Goal: Task Accomplishment & Management: Manage account settings

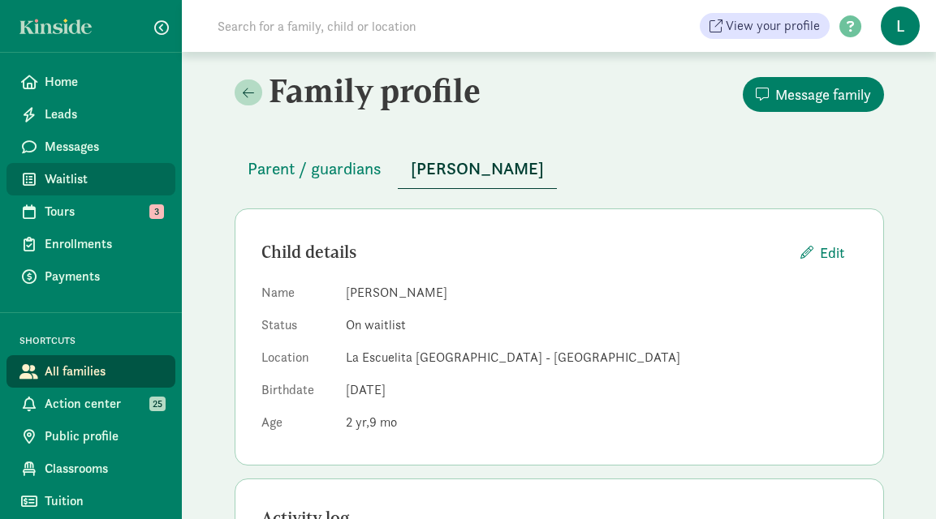
scroll to position [532, 0]
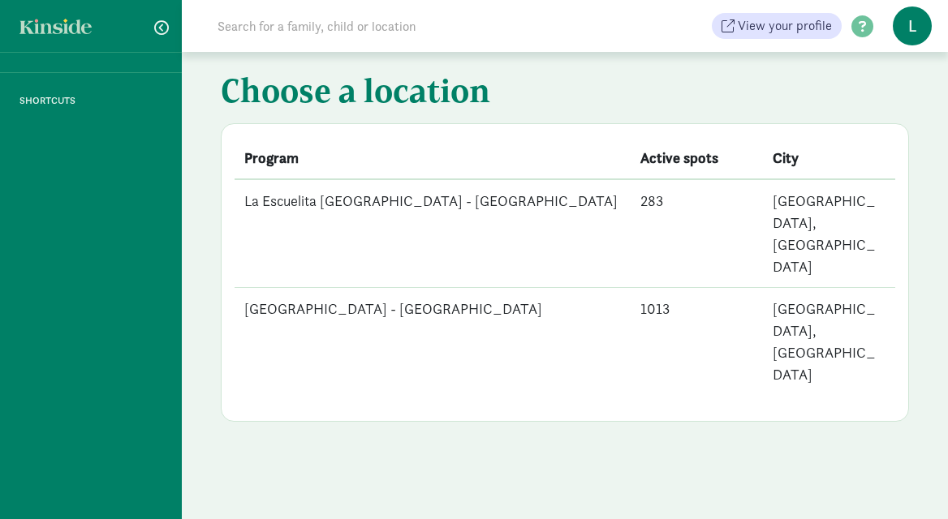
click at [456, 288] on td "[GEOGRAPHIC_DATA] - [GEOGRAPHIC_DATA]" at bounding box center [433, 342] width 396 height 108
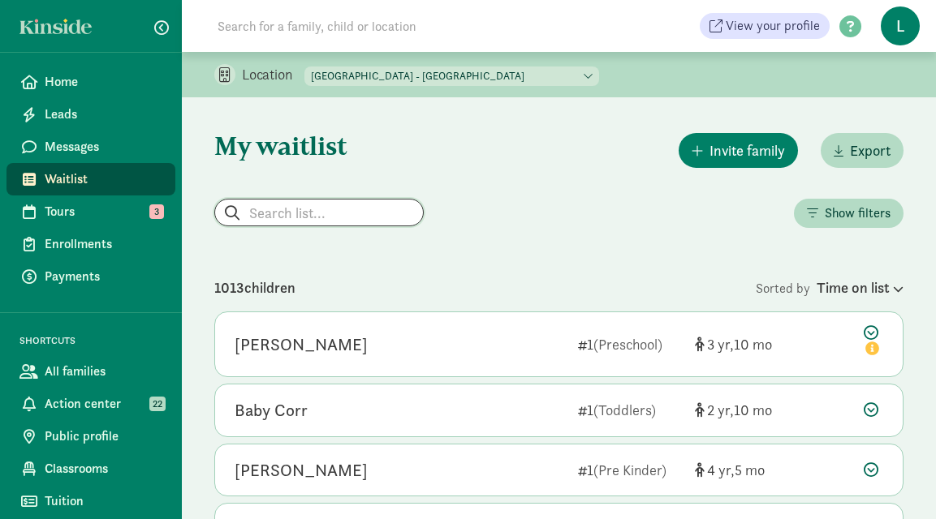
click at [291, 222] on input "search" at bounding box center [319, 213] width 208 height 26
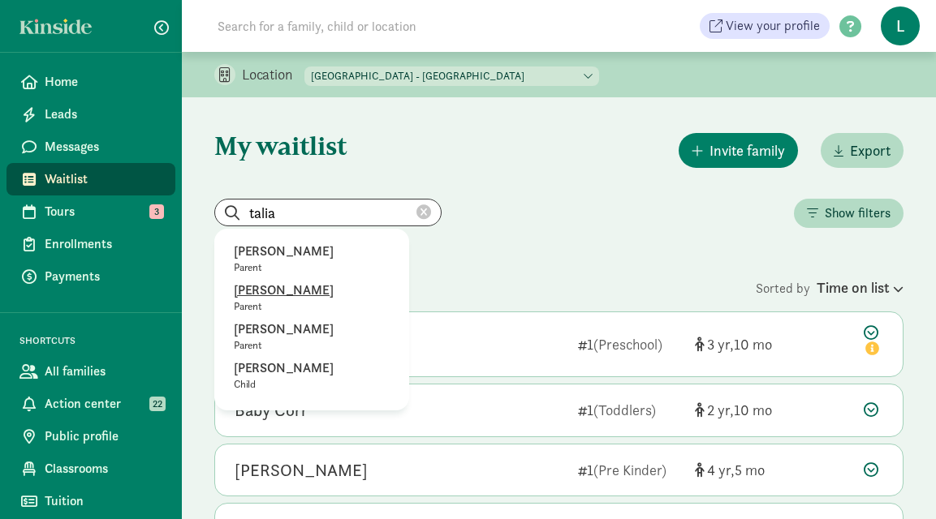
click at [291, 287] on p "Talia Retelny" at bounding box center [312, 290] width 156 height 19
type input "Talia Retelny"
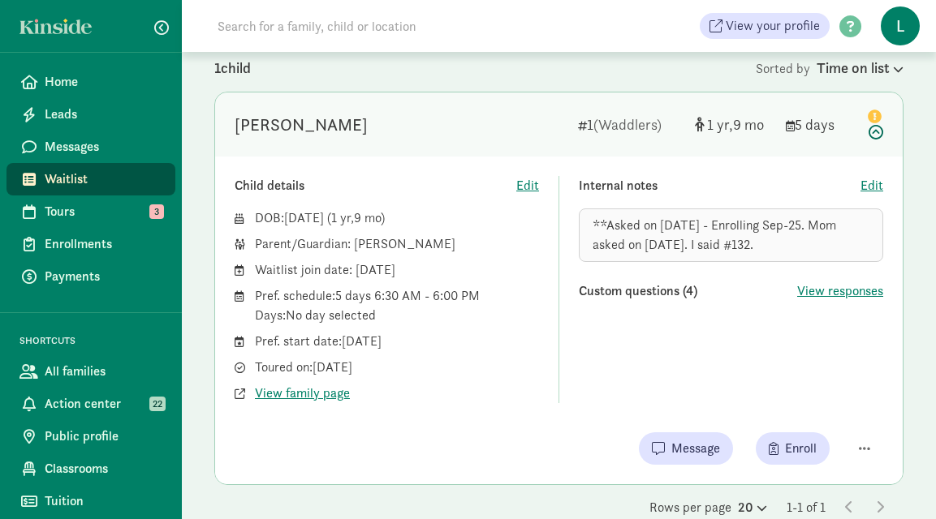
scroll to position [251, 0]
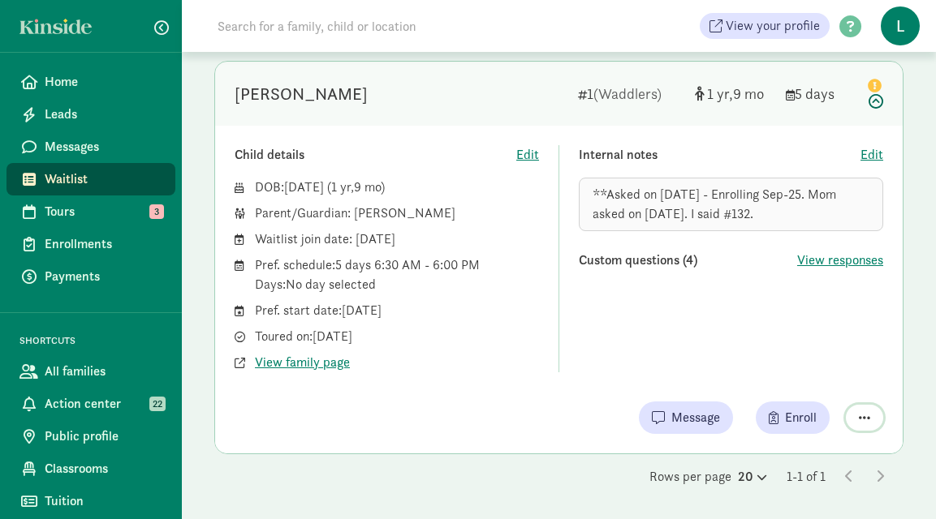
click at [864, 420] on span "button" at bounding box center [864, 417] width 11 height 13
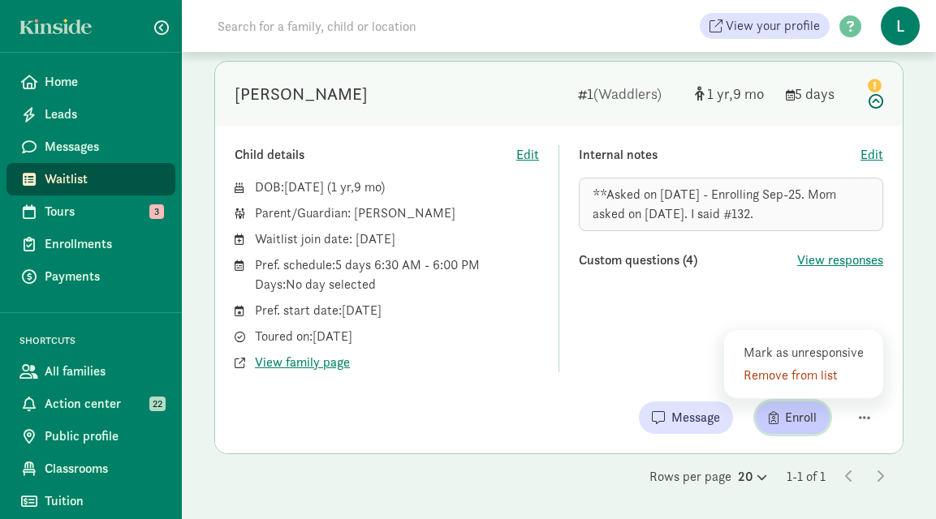
click at [785, 419] on span "Enroll" at bounding box center [801, 417] width 32 height 19
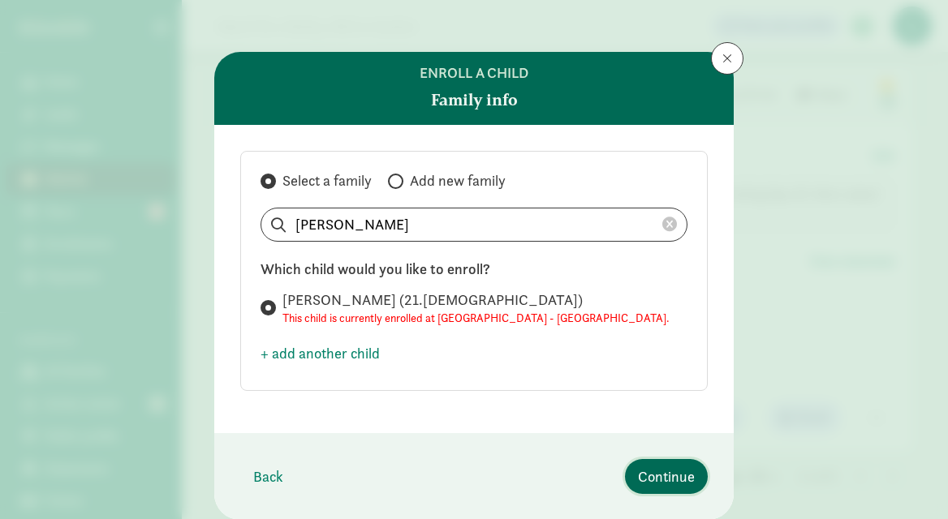
click at [654, 472] on span "Continue" at bounding box center [666, 477] width 57 height 22
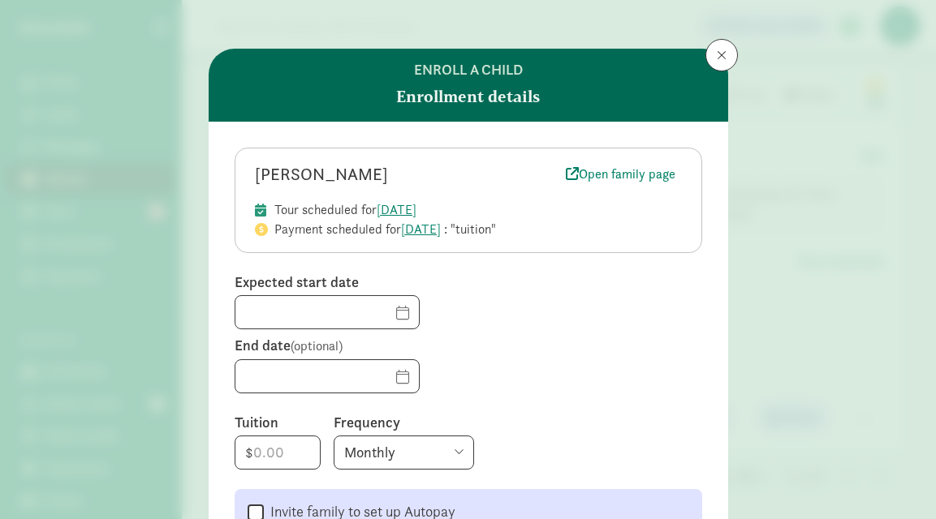
scroll to position [0, 0]
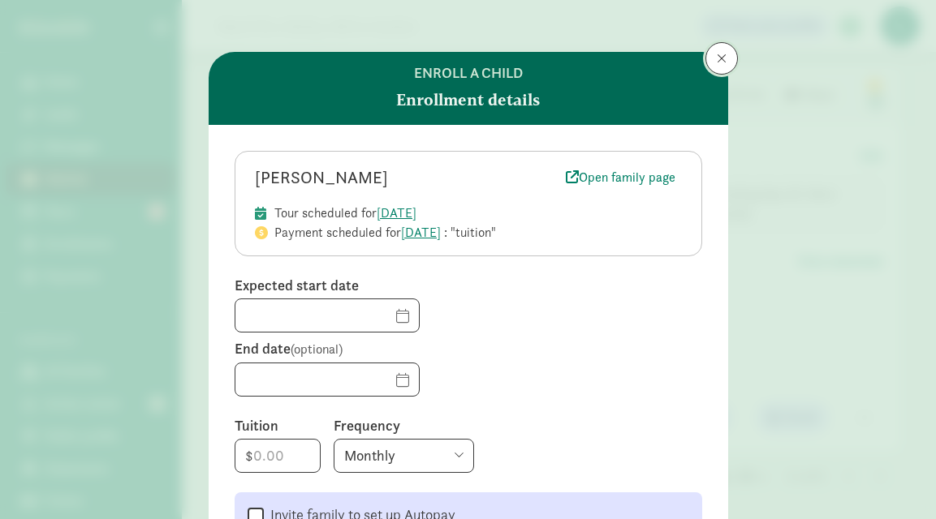
click at [717, 59] on span at bounding box center [722, 58] width 10 height 13
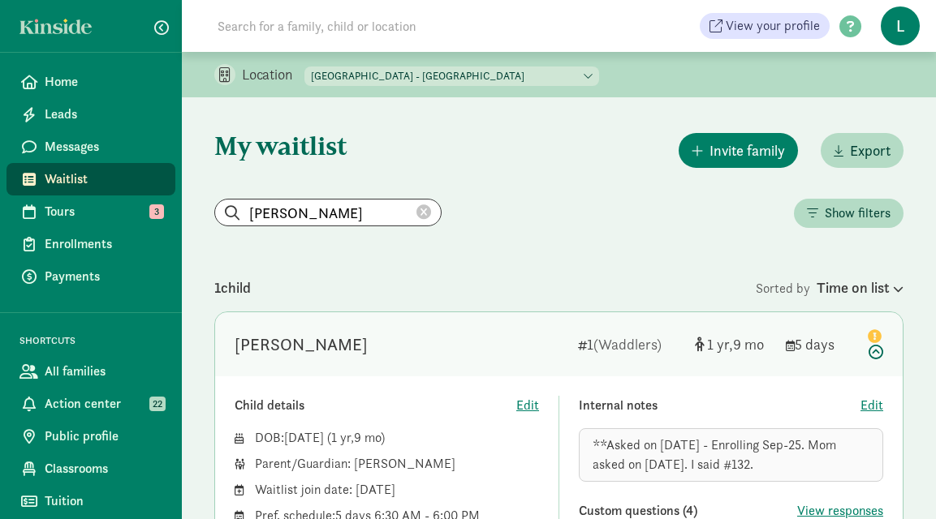
click at [416, 214] on icon at bounding box center [423, 212] width 15 height 15
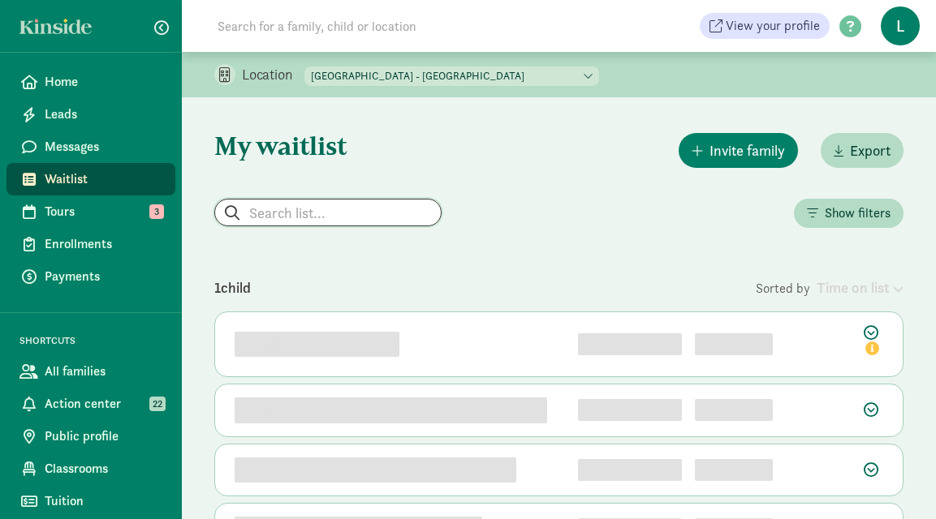
click at [317, 214] on input "search" at bounding box center [328, 213] width 226 height 26
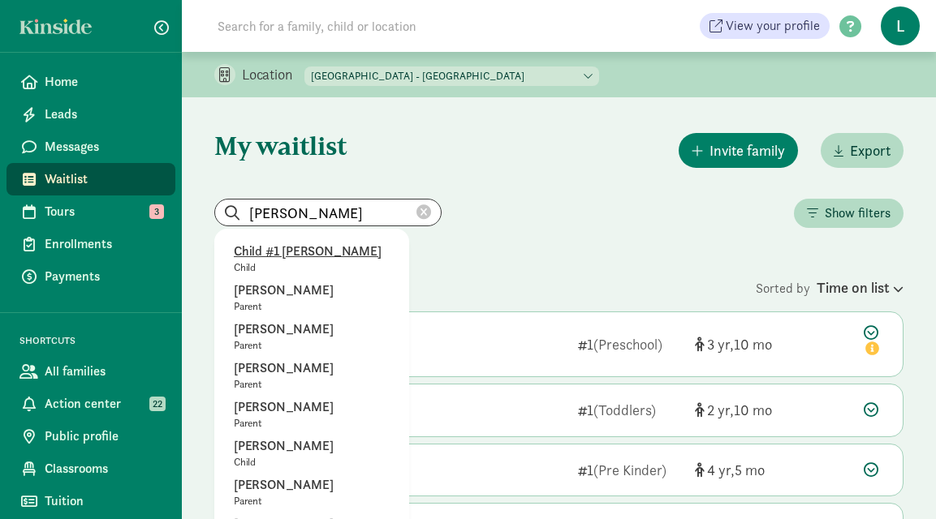
click at [277, 248] on p "Child #1 Morrison" at bounding box center [312, 251] width 156 height 19
type input "Child #1 Morrison"
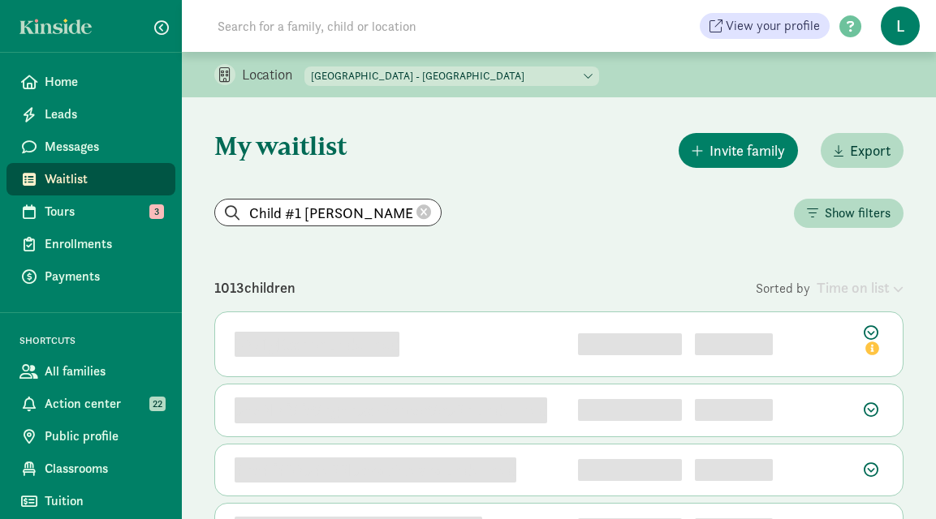
click at [416, 208] on icon at bounding box center [423, 212] width 15 height 15
click at [274, 217] on input "search" at bounding box center [328, 213] width 226 height 26
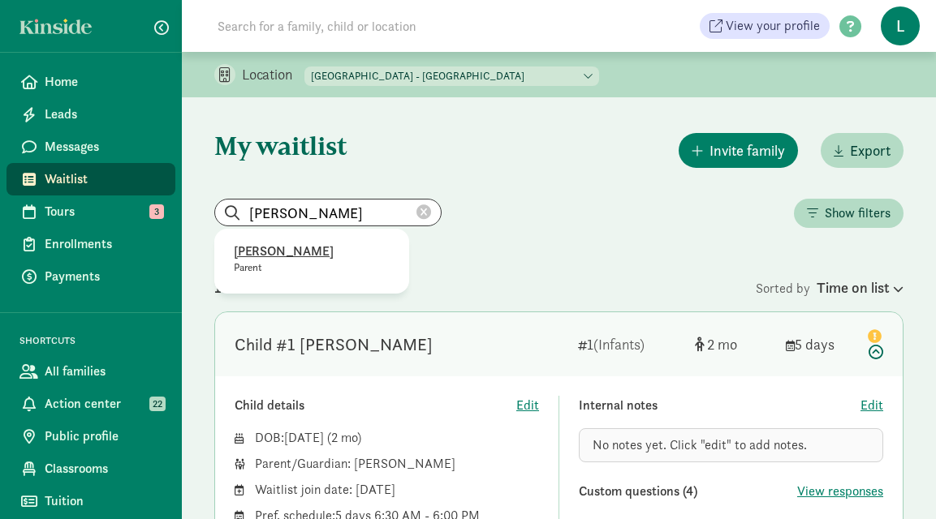
click at [268, 252] on p "Molly Tokaz" at bounding box center [312, 251] width 156 height 19
type input "Molly Tokaz"
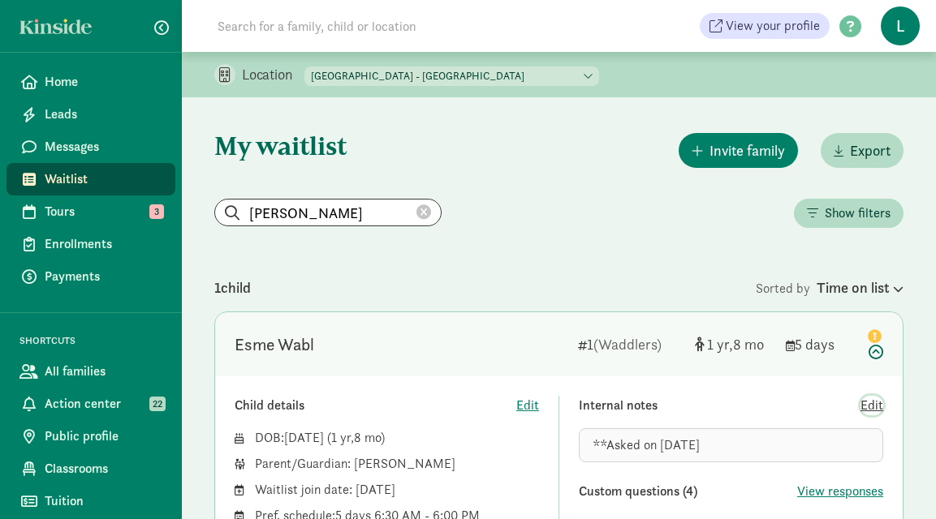
click at [869, 409] on span "Edit" at bounding box center [871, 405] width 23 height 19
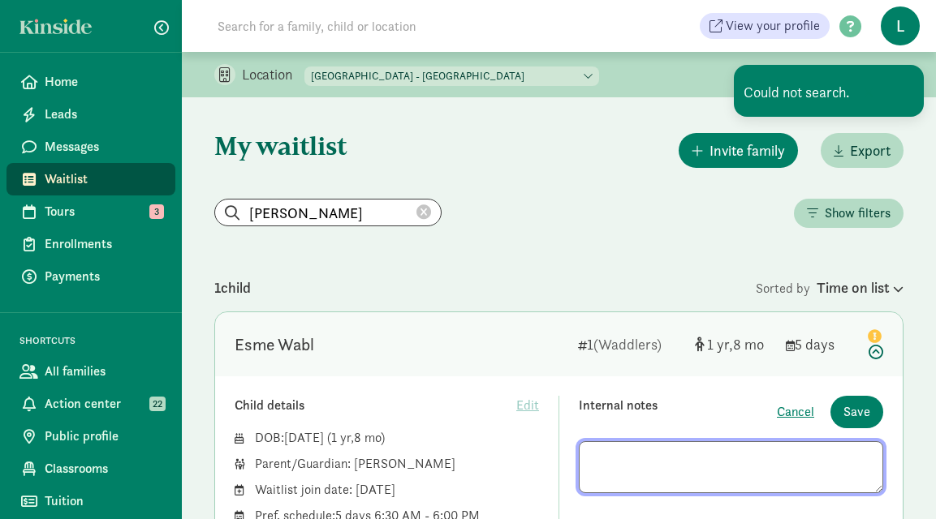
drag, startPoint x: 722, startPoint y: 463, endPoint x: 480, endPoint y: 459, distance: 241.9
click at [480, 459] on div "Child details Edit DOB: Dec 3, 2023 ( 1 8 ) Parent/Guardian: Molly Tokaz Waitli…" at bounding box center [559, 509] width 648 height 227
type textarea "**Asked on 8/21/25 - Not interested anymore"
click at [859, 413] on span "Save" at bounding box center [856, 412] width 27 height 19
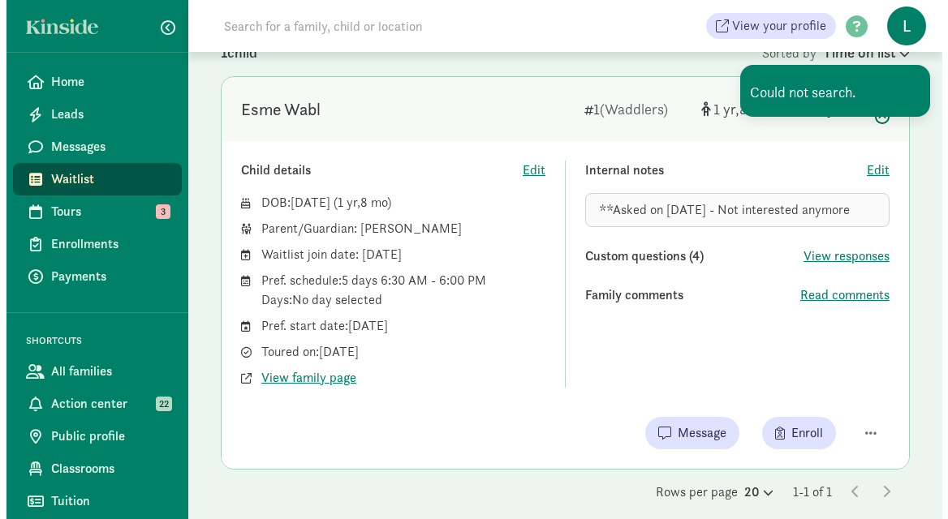
scroll to position [251, 0]
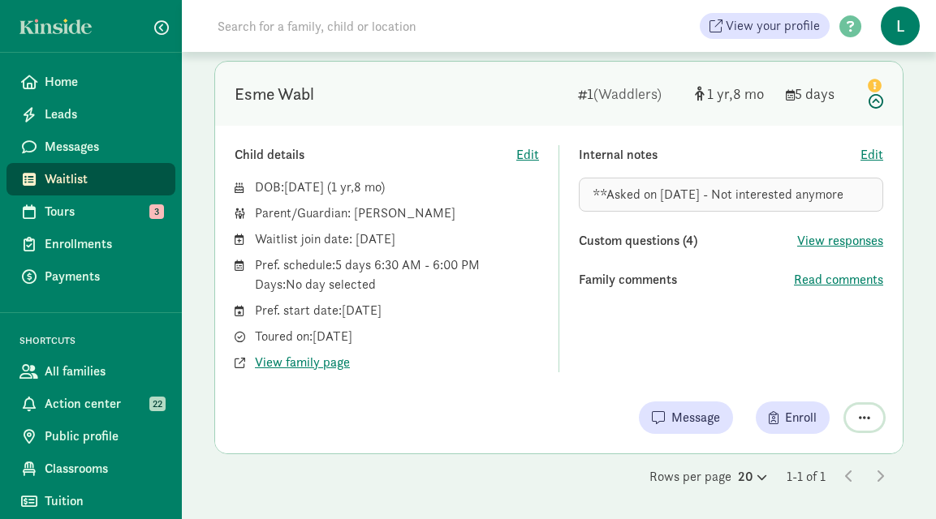
click at [859, 416] on span "button" at bounding box center [864, 417] width 11 height 13
click at [763, 376] on div "Remove from list" at bounding box center [806, 375] width 126 height 19
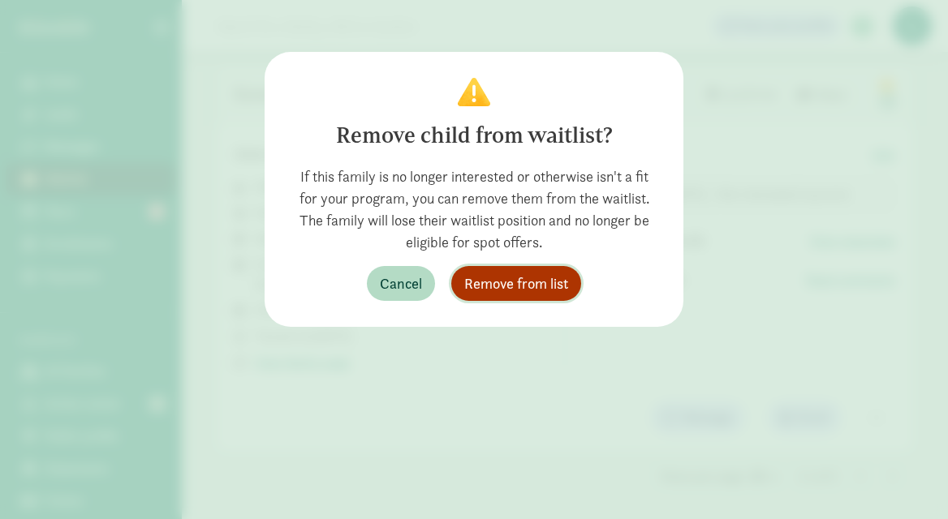
click at [534, 282] on span "Remove from list" at bounding box center [516, 284] width 104 height 22
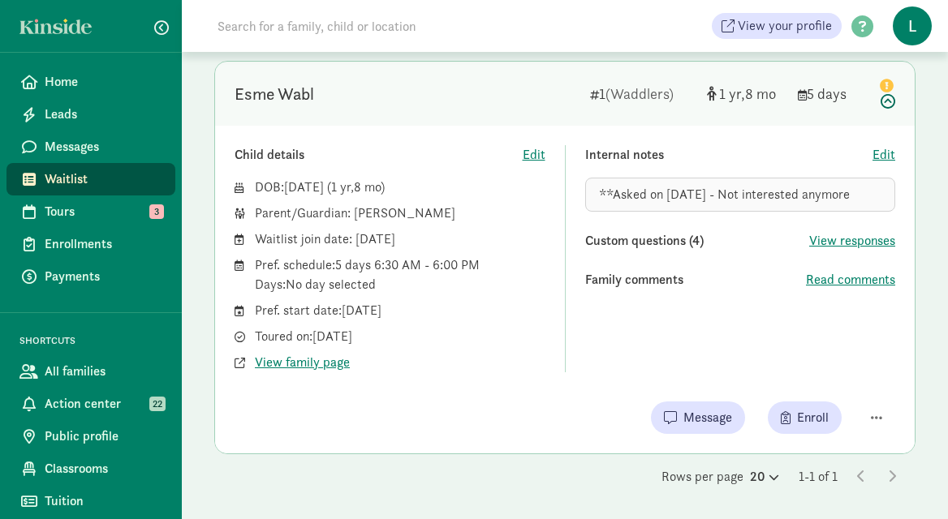
scroll to position [0, 0]
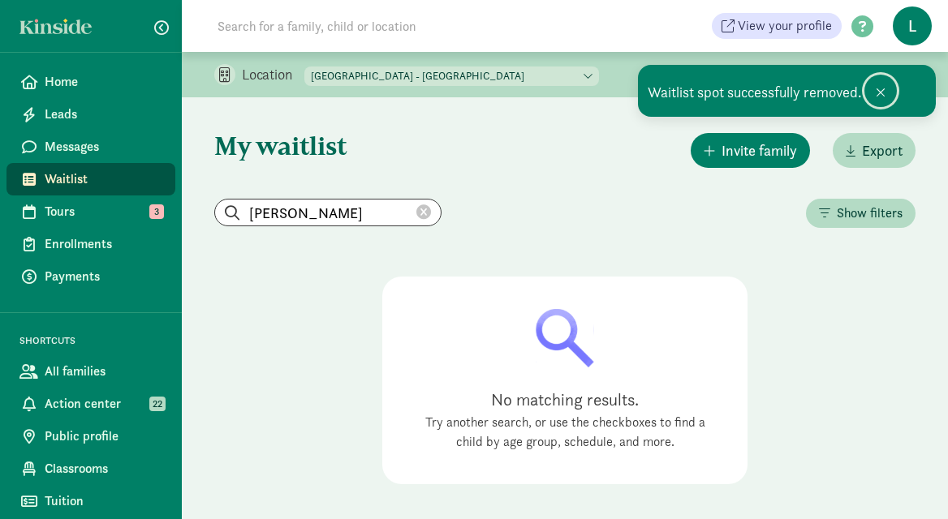
click at [880, 96] on span at bounding box center [881, 92] width 10 height 13
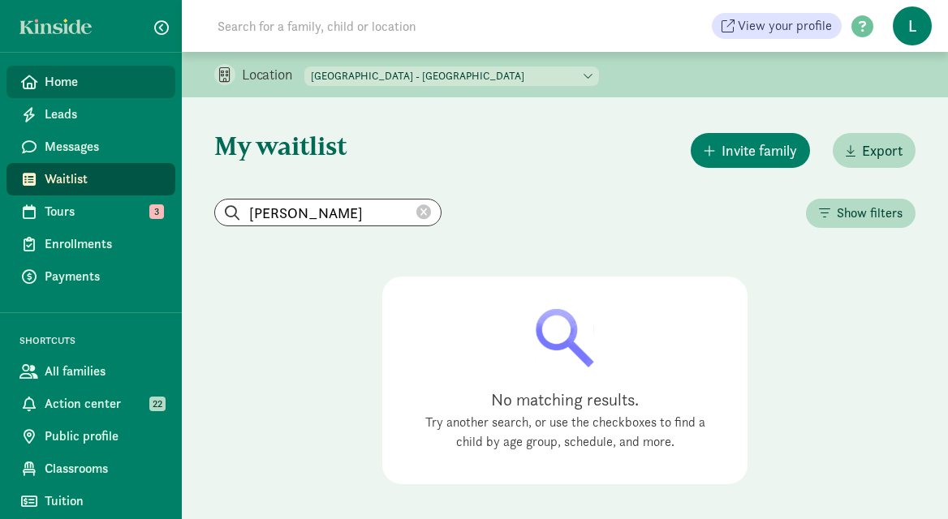
click at [84, 77] on span "Home" at bounding box center [104, 81] width 118 height 19
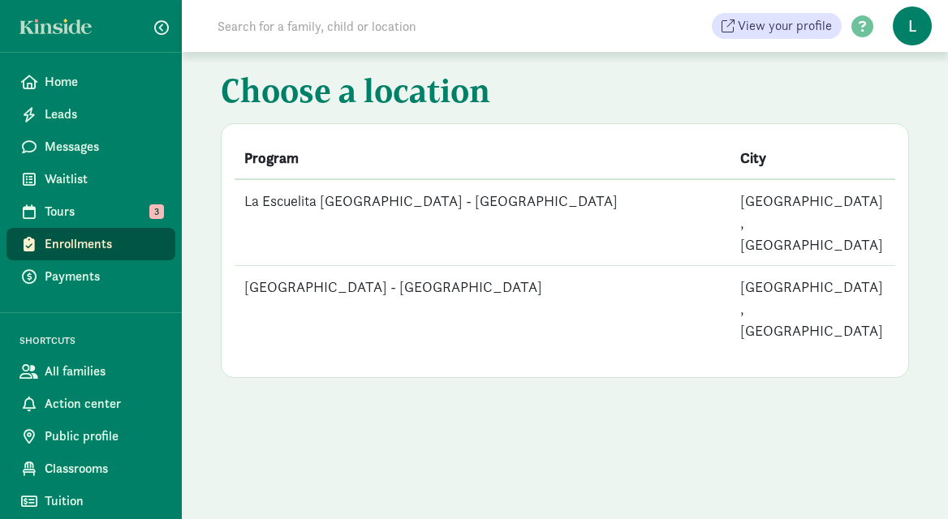
click at [433, 266] on td "[GEOGRAPHIC_DATA] - [GEOGRAPHIC_DATA]" at bounding box center [483, 309] width 496 height 86
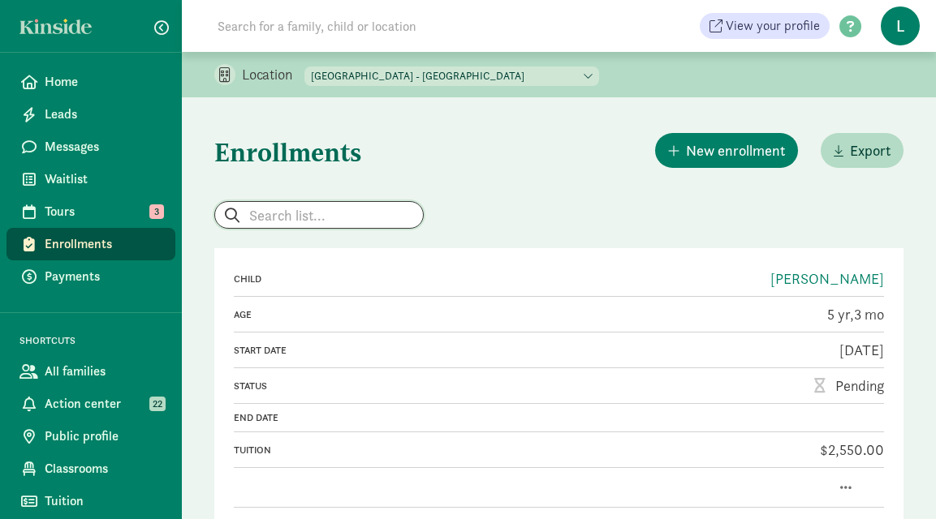
click at [301, 213] on input "search" at bounding box center [319, 215] width 208 height 26
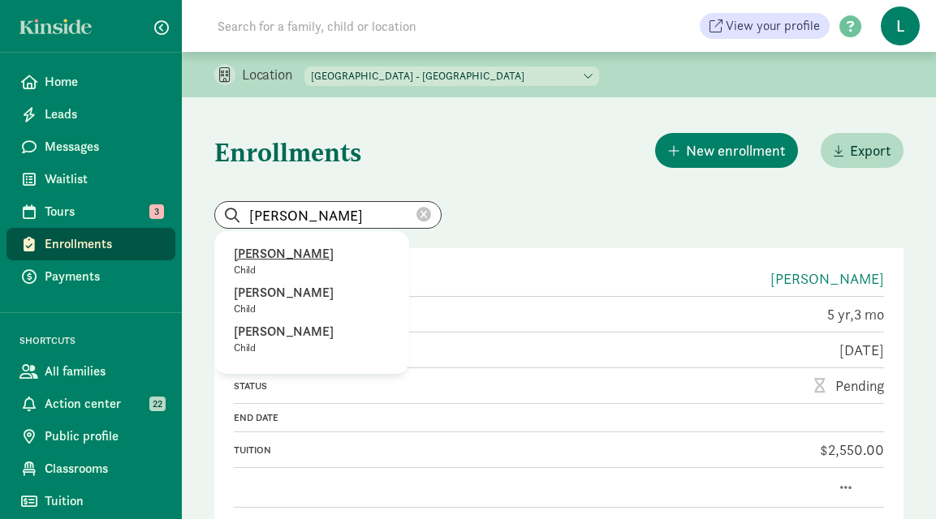
click at [296, 259] on p "[PERSON_NAME]" at bounding box center [312, 253] width 156 height 19
type input "[PERSON_NAME]"
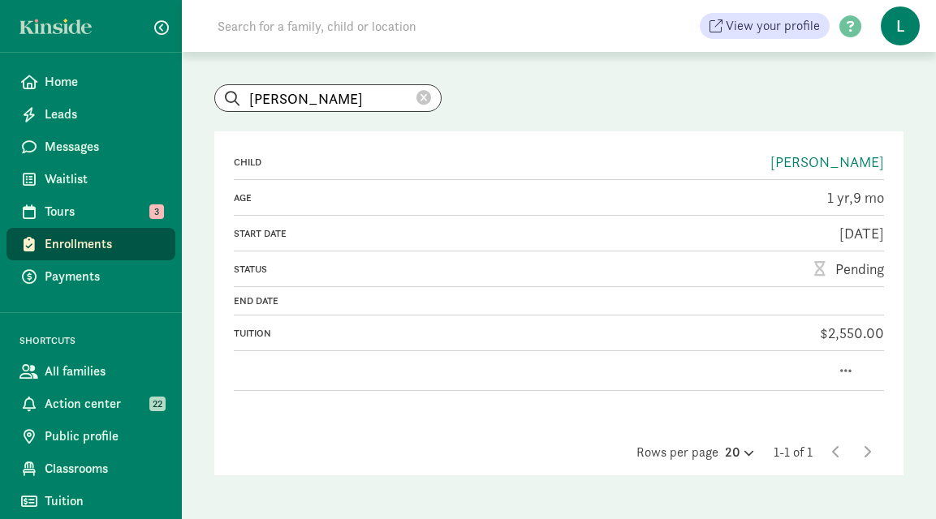
scroll to position [138, 0]
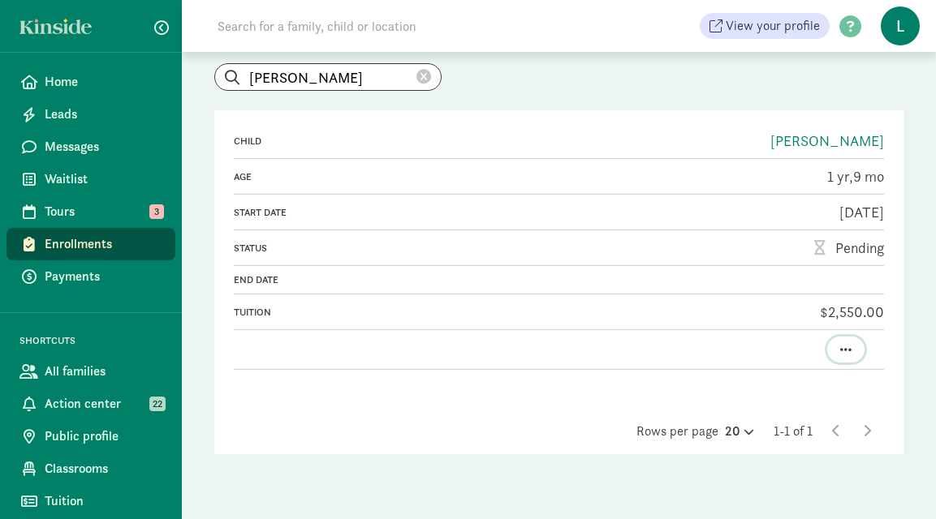
click at [848, 350] on span "button" at bounding box center [845, 349] width 11 height 13
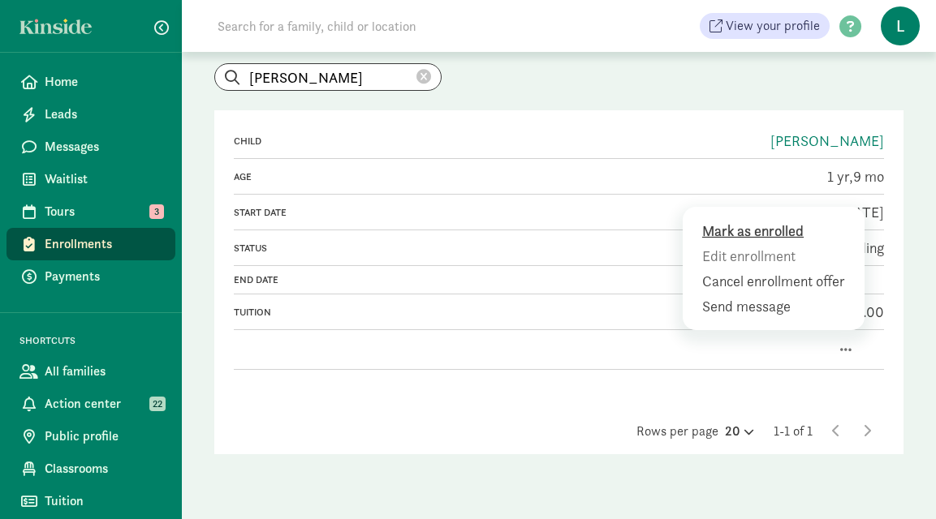
click at [775, 245] on div "Mark as enrolled" at bounding box center [777, 256] width 150 height 22
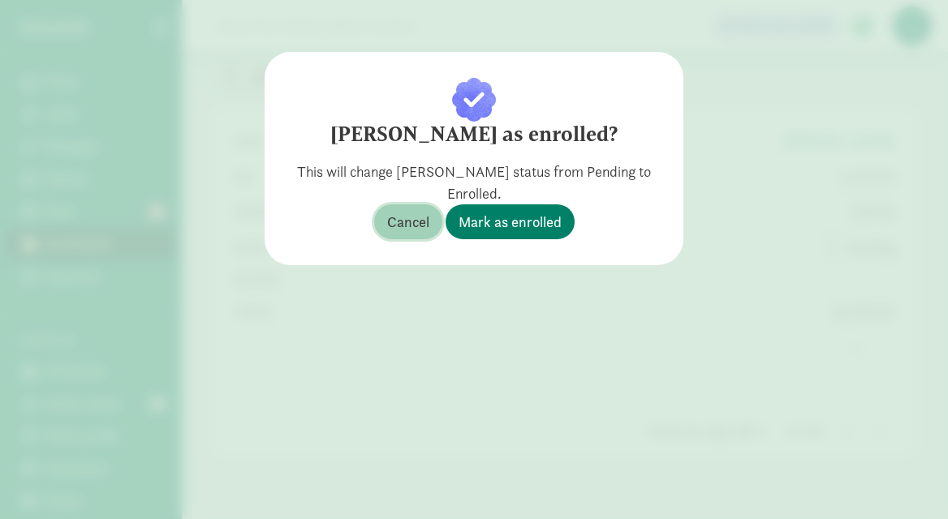
click at [411, 226] on span "Cancel" at bounding box center [408, 222] width 42 height 22
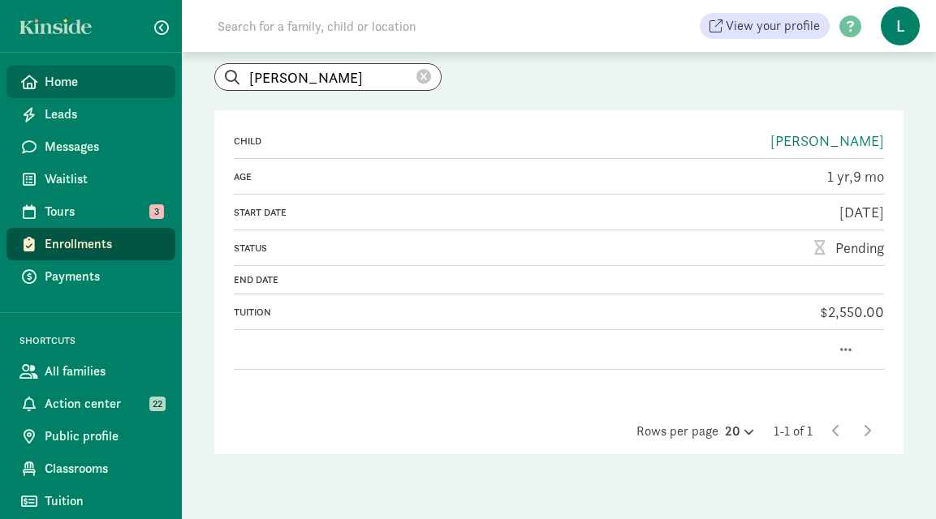
click at [94, 89] on span "Home" at bounding box center [104, 81] width 118 height 19
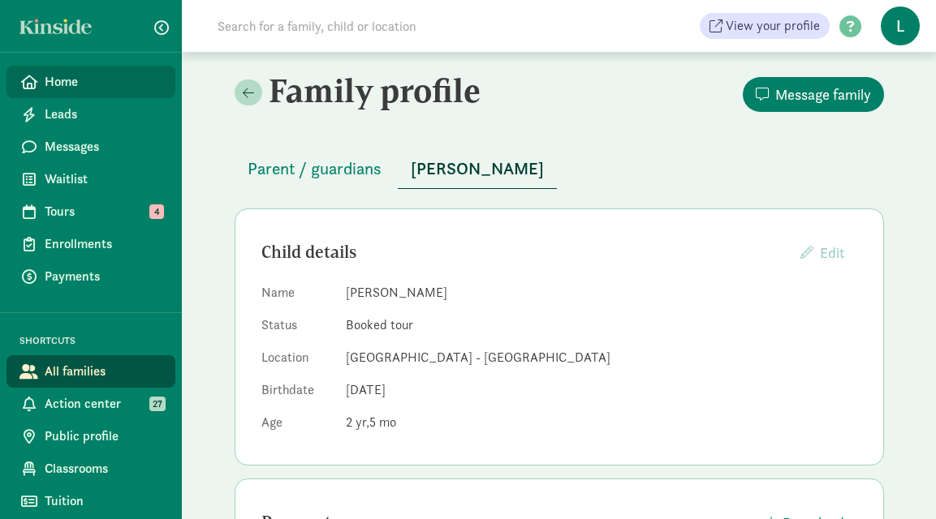
click at [98, 76] on span "Home" at bounding box center [104, 81] width 118 height 19
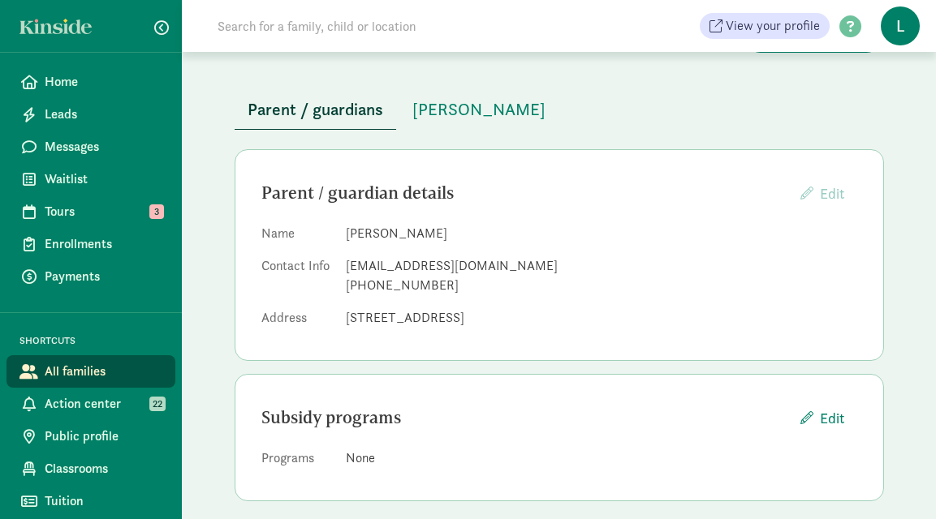
scroll to position [73, 0]
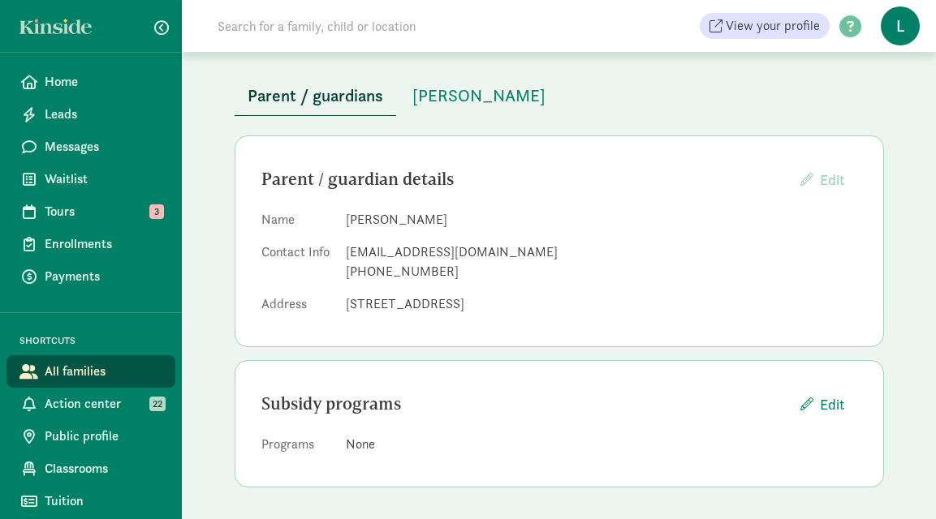
drag, startPoint x: 558, startPoint y: 304, endPoint x: 346, endPoint y: 297, distance: 212.0
click at [346, 297] on dd "10818 56th Ave S , Seattle , WA, 98178" at bounding box center [601, 304] width 511 height 19
copy dd "10818 56th Ave S , Seattle , WA, 98178"
